Goal: Information Seeking & Learning: Check status

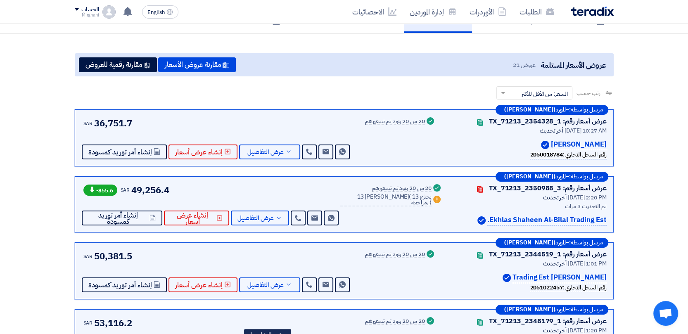
scroll to position [46, 0]
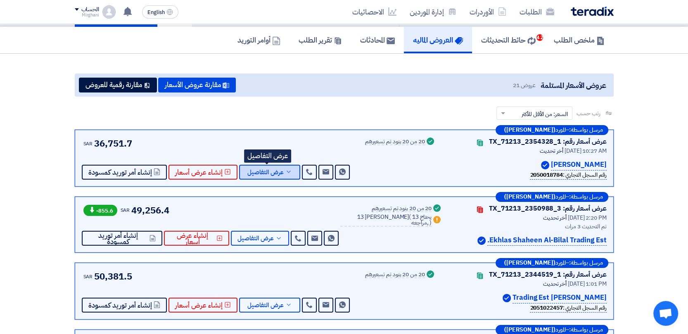
click at [273, 172] on span "عرض التفاصيل" at bounding box center [265, 172] width 36 height 6
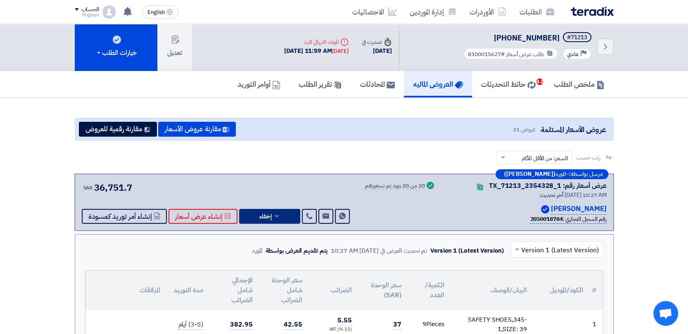
scroll to position [0, 0]
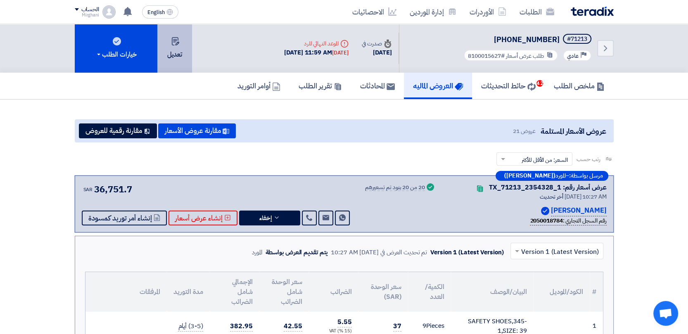
click at [185, 57] on button "تعديل" at bounding box center [174, 48] width 35 height 49
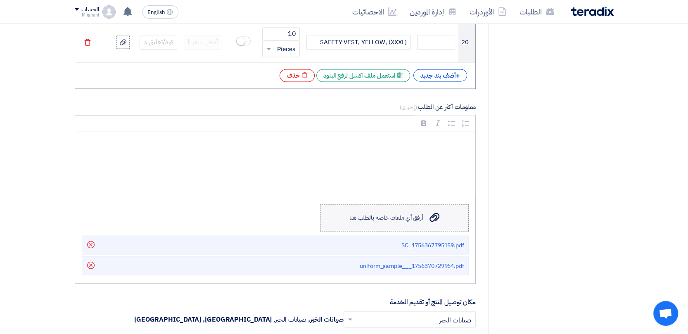
scroll to position [1468, 0]
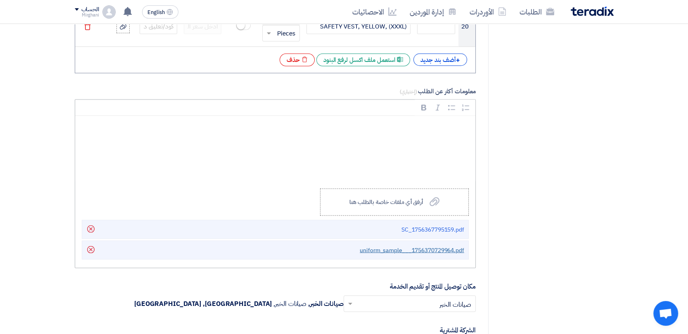
click at [393, 246] on span "uniform_sample___1756370729964.pdf" at bounding box center [412, 250] width 104 height 9
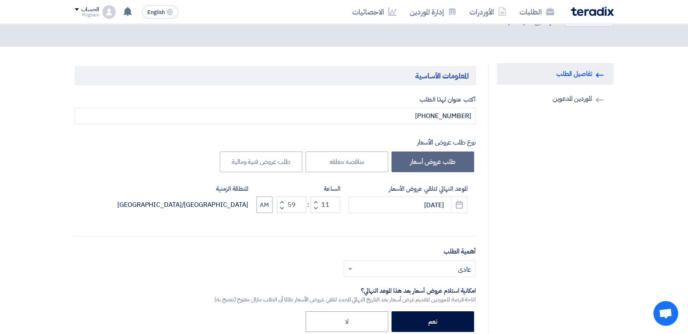
scroll to position [0, 0]
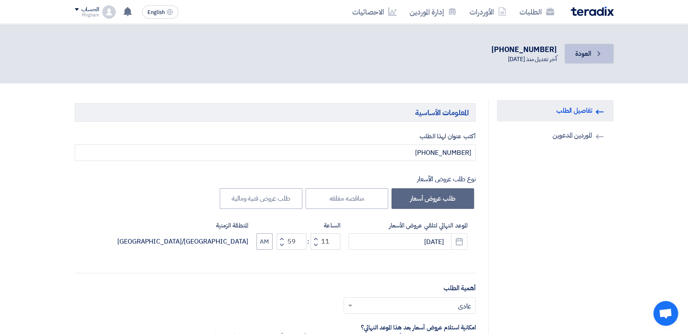
click at [591, 59] on link "Back العودة" at bounding box center [589, 54] width 49 height 20
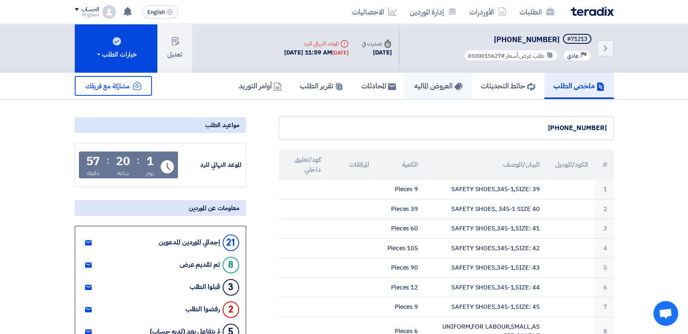
click at [416, 83] on h5 "العروض الماليه" at bounding box center [438, 85] width 48 height 9
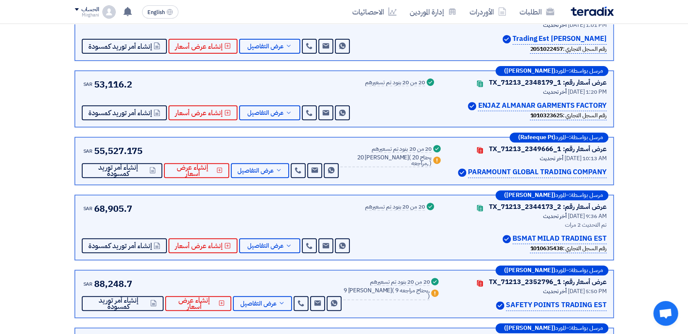
scroll to position [321, 0]
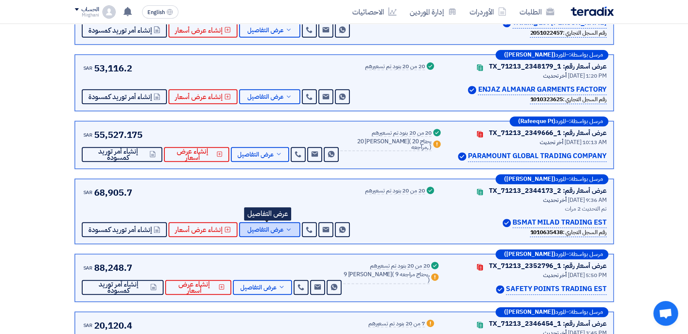
click at [280, 230] on span "عرض التفاصيل" at bounding box center [265, 230] width 36 height 6
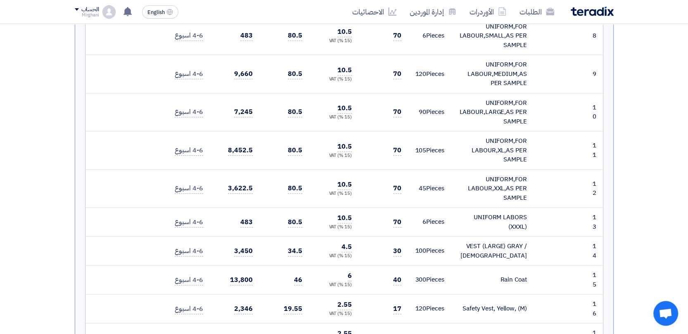
scroll to position [826, 0]
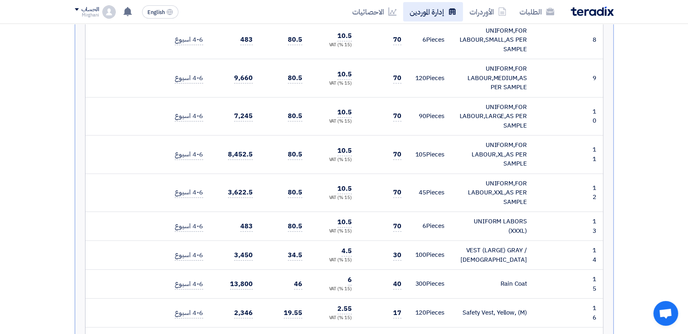
click at [435, 10] on link "إدارة الموردين" at bounding box center [433, 11] width 60 height 19
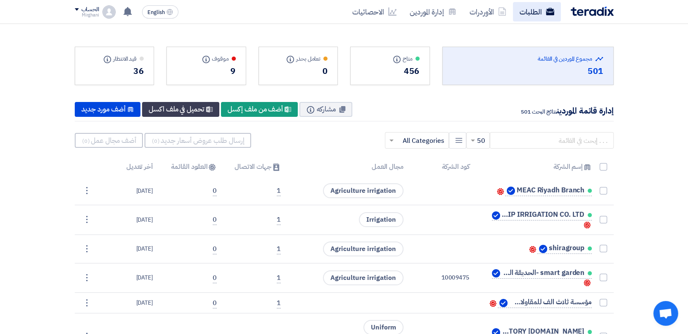
click at [543, 12] on link "الطلبات" at bounding box center [537, 11] width 48 height 19
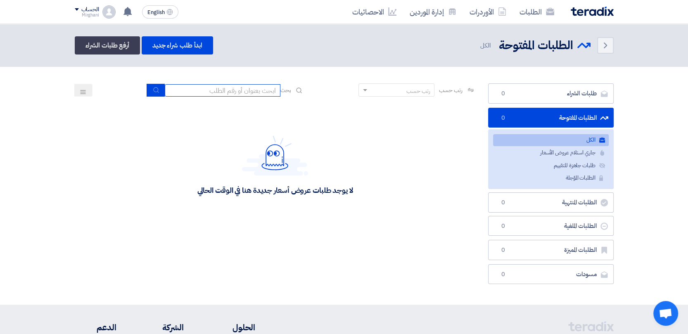
click at [219, 91] on input at bounding box center [223, 90] width 116 height 12
paste input "8100015627"
type input "8100015627"
click at [149, 92] on button "submit" at bounding box center [156, 90] width 18 height 13
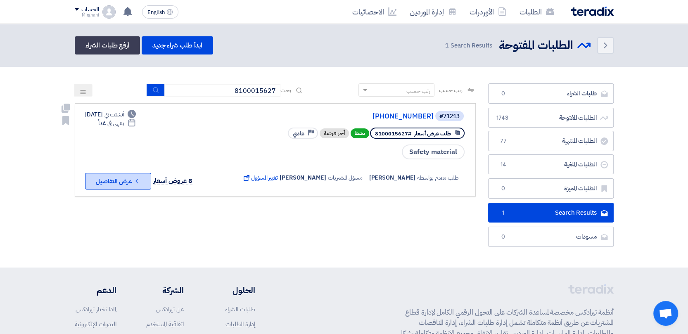
click at [126, 180] on button "Check details عرض التفاصيل" at bounding box center [118, 181] width 66 height 17
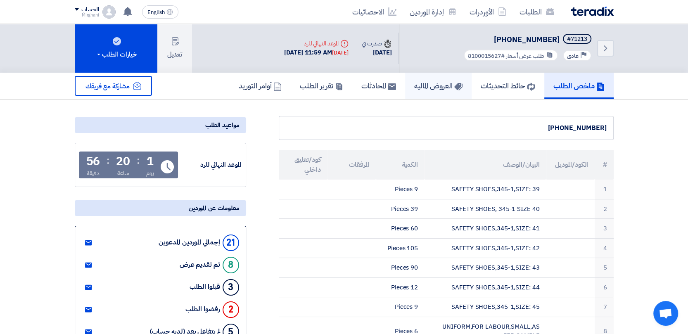
click at [431, 82] on h5 "العروض الماليه" at bounding box center [438, 85] width 48 height 9
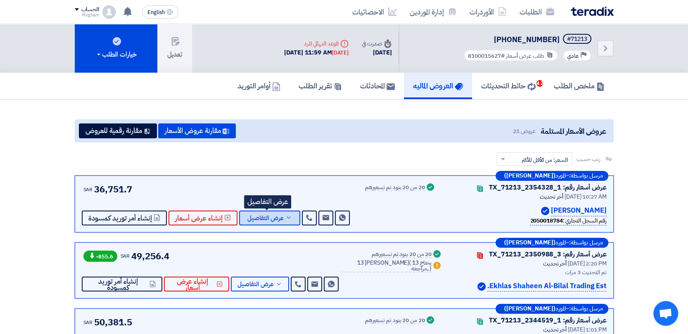
click at [266, 215] on span "عرض التفاصيل" at bounding box center [265, 218] width 36 height 6
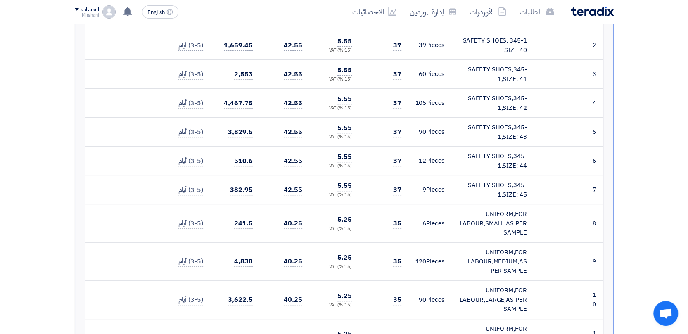
scroll to position [321, 0]
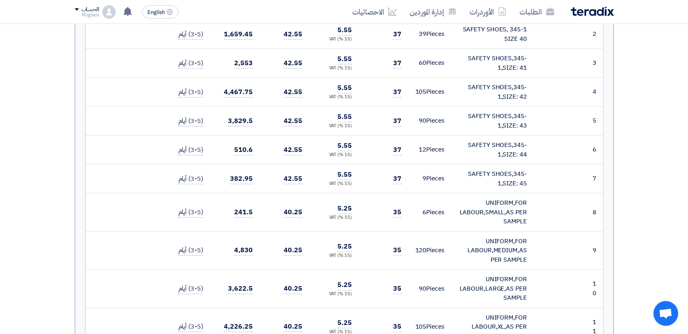
drag, startPoint x: 393, startPoint y: 213, endPoint x: 404, endPoint y: 214, distance: 11.3
click at [404, 214] on td "35" at bounding box center [383, 212] width 50 height 38
drag, startPoint x: 404, startPoint y: 214, endPoint x: 398, endPoint y: 249, distance: 35.3
click at [398, 249] on span "35" at bounding box center [397, 250] width 8 height 10
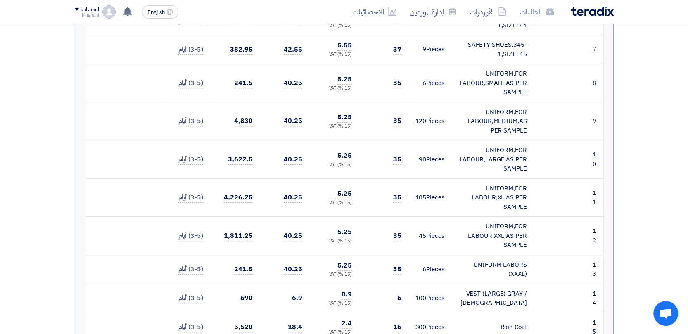
scroll to position [505, 0]
